Goal: Task Accomplishment & Management: Manage account settings

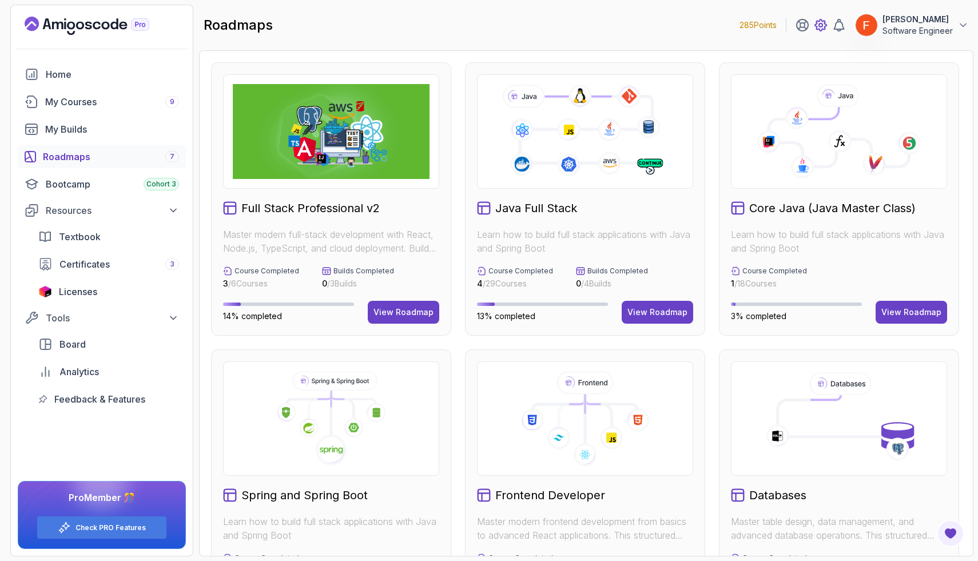
click at [821, 27] on icon at bounding box center [820, 24] width 3 height 3
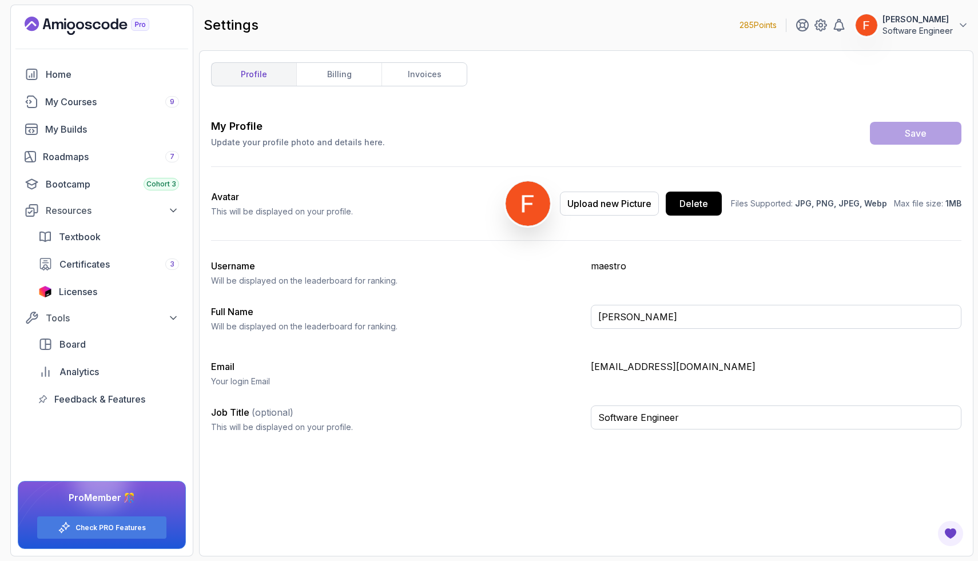
click at [936, 19] on p "[PERSON_NAME]" at bounding box center [918, 19] width 70 height 11
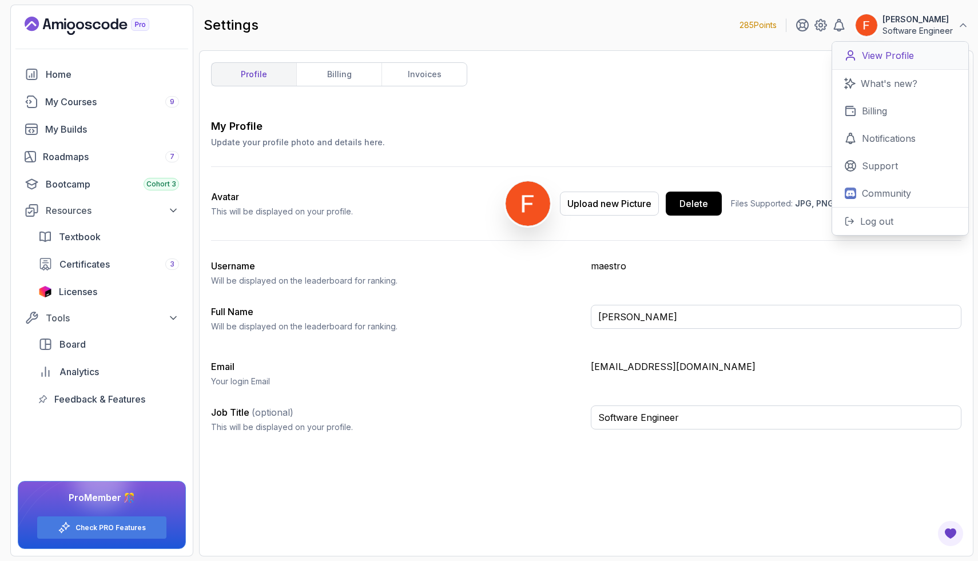
click at [902, 57] on p "View Profile" at bounding box center [888, 56] width 52 height 14
click at [444, 289] on div "My Profile Update your profile photo and details here. Save Avatar This will be…" at bounding box center [586, 280] width 751 height 324
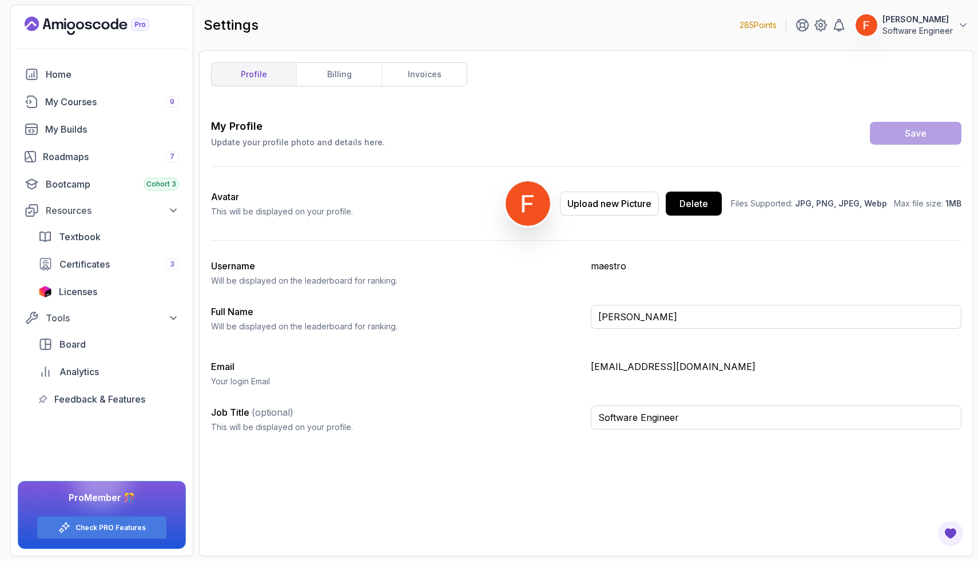
click at [903, 27] on p "Software Engineer" at bounding box center [918, 30] width 70 height 11
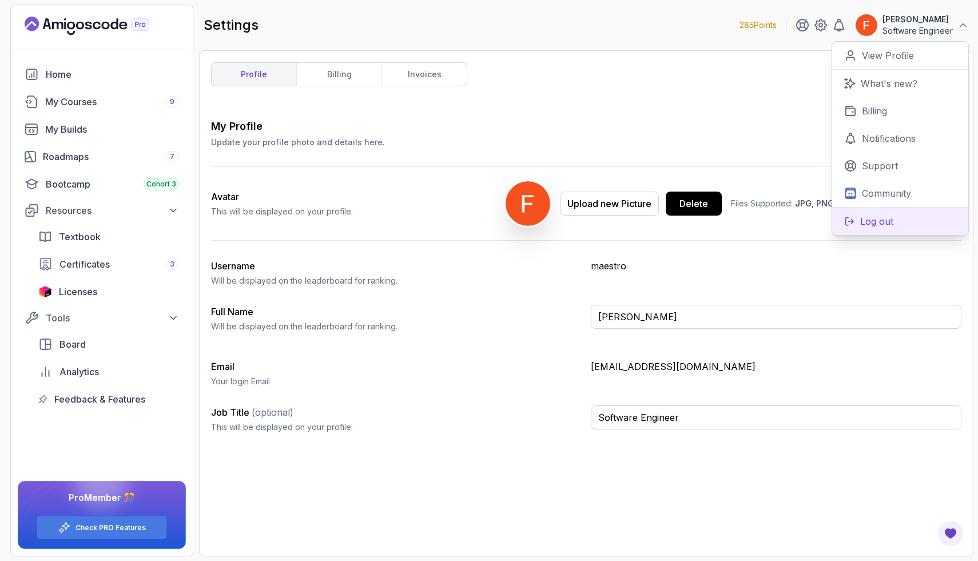
click at [880, 223] on p "Log out" at bounding box center [876, 222] width 33 height 14
click at [873, 225] on p "Log out" at bounding box center [876, 222] width 33 height 14
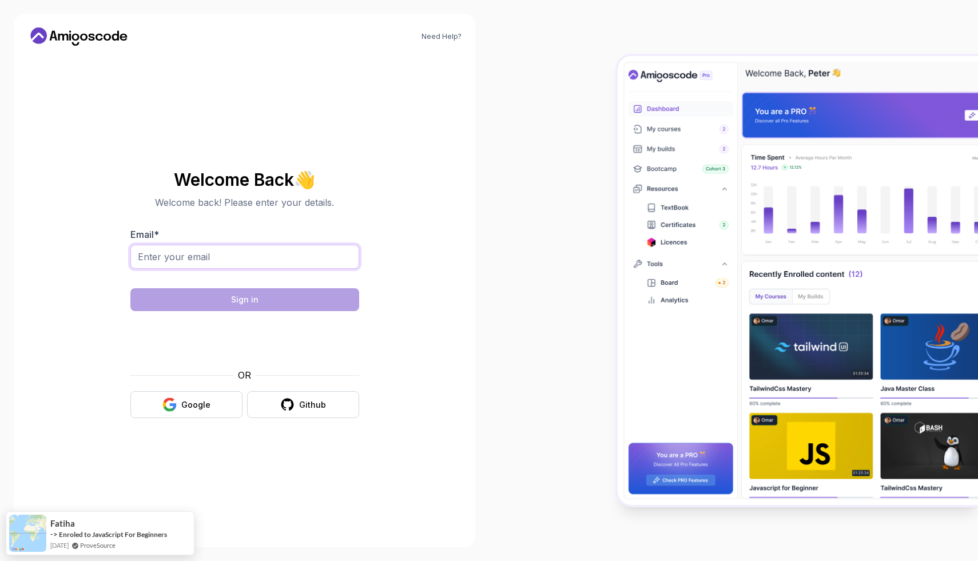
click at [335, 261] on input "Email *" at bounding box center [244, 257] width 229 height 24
type input "[EMAIL_ADDRESS][DOMAIN_NAME]"
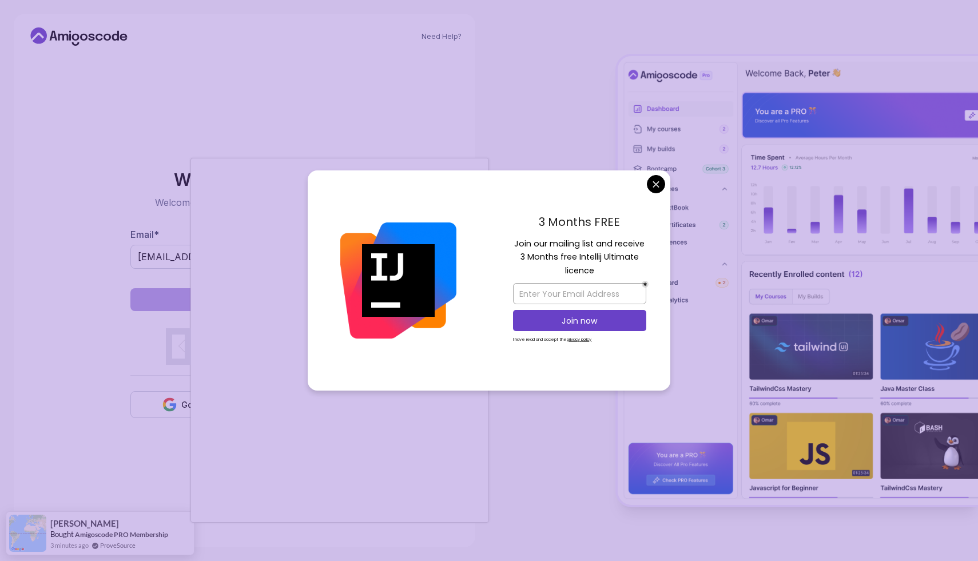
click at [652, 189] on body "Need Help? Welcome Back 👋 Welcome back! Please enter your details. Email * [EMA…" at bounding box center [489, 280] width 978 height 561
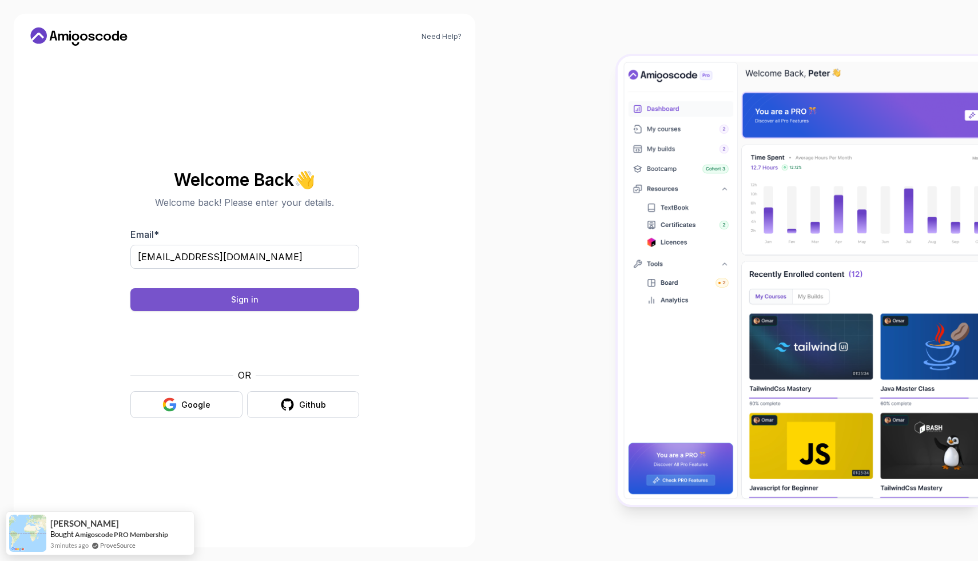
click at [283, 297] on button "Sign in" at bounding box center [244, 299] width 229 height 23
